Goal: Find specific page/section: Find specific page/section

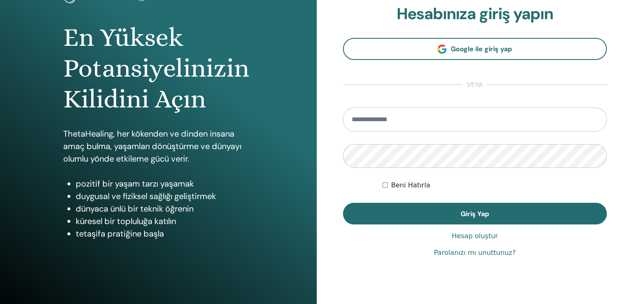
scroll to position [83, 0]
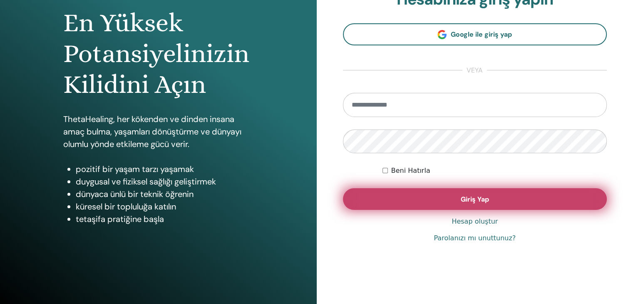
type input "**********"
click at [486, 203] on button "Giriş Yap" at bounding box center [475, 199] width 264 height 22
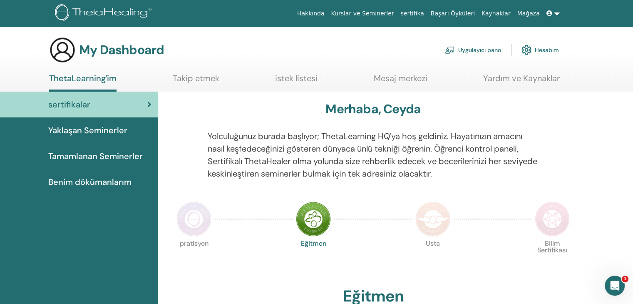
click at [64, 162] on span "Tamamlanan Seminerler" at bounding box center [95, 156] width 94 height 12
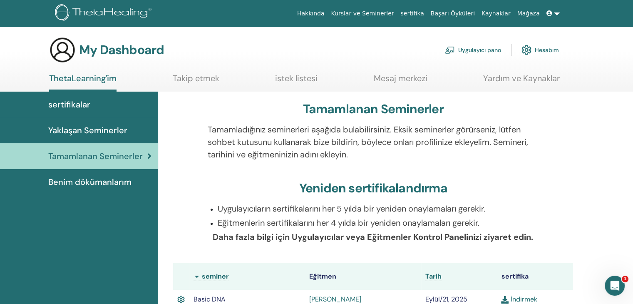
click at [106, 183] on span "Benim dökümanlarım" at bounding box center [89, 182] width 83 height 12
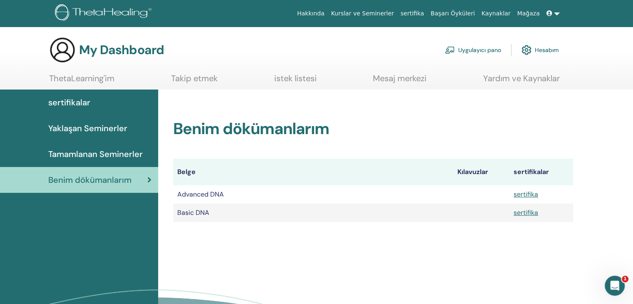
click at [186, 82] on link "Takip etmek" at bounding box center [194, 81] width 47 height 16
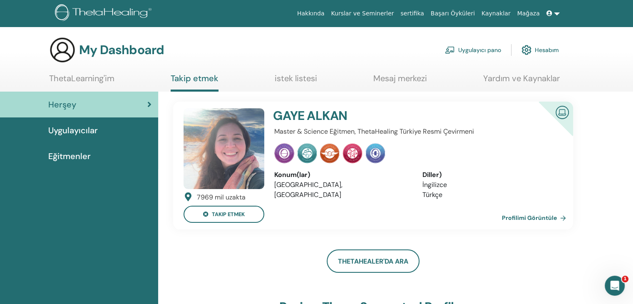
click at [539, 214] on link "Profilimi Görüntüle" at bounding box center [535, 217] width 67 height 17
